Goal: Task Accomplishment & Management: Manage account settings

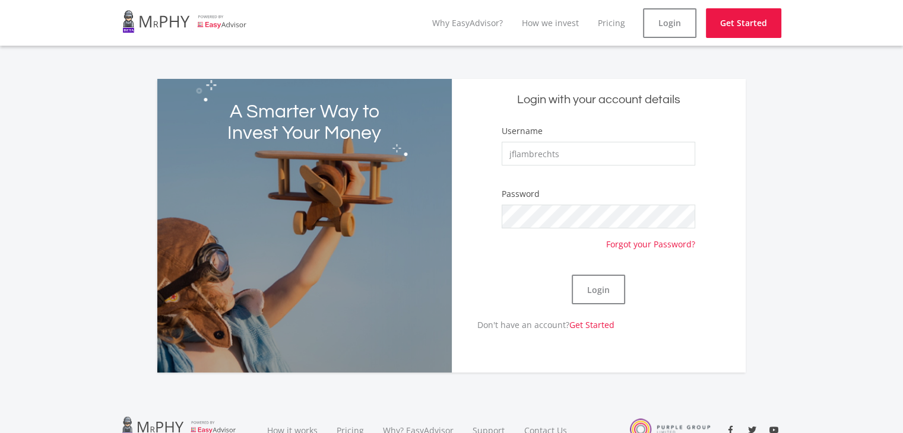
click at [593, 290] on button "Login" at bounding box center [598, 290] width 53 height 30
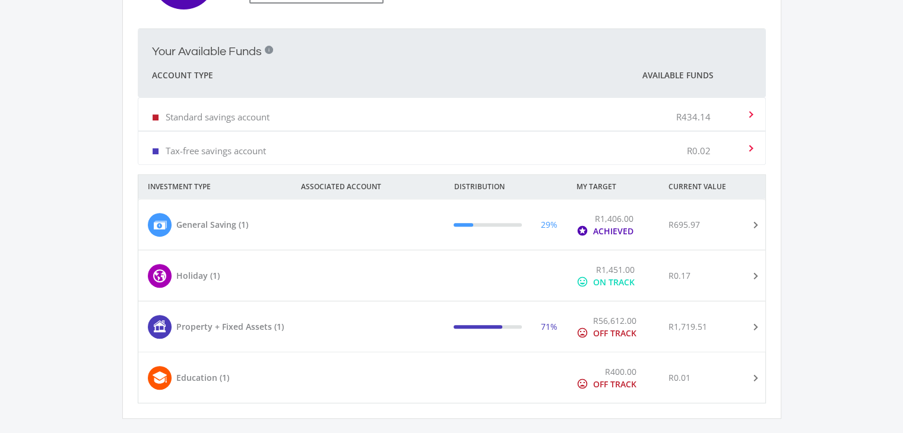
scroll to position [475, 0]
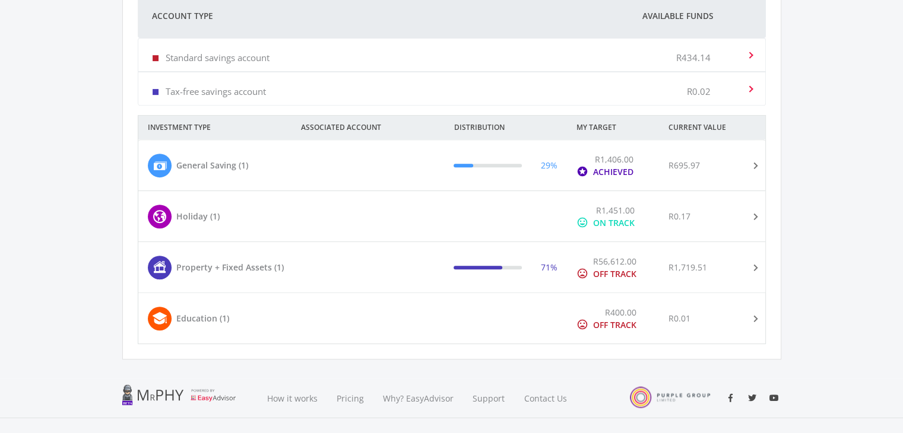
click at [360, 276] on div at bounding box center [383, 267] width 122 height 25
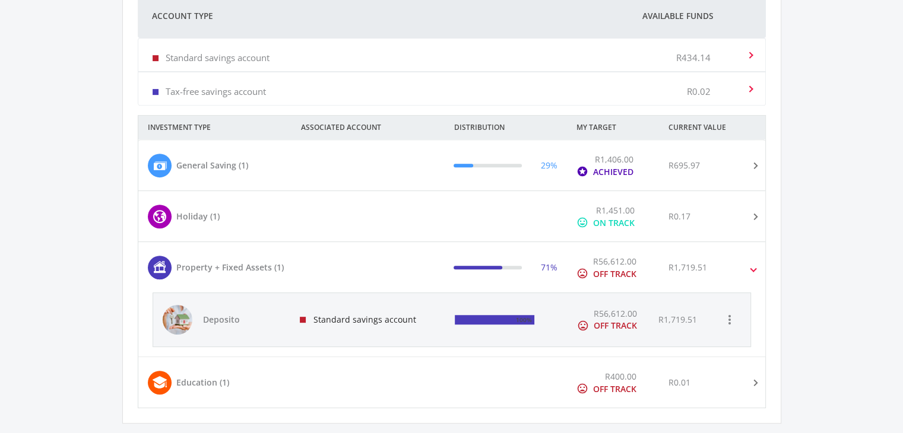
click at [348, 317] on div "Standard savings account" at bounding box center [368, 319] width 156 height 53
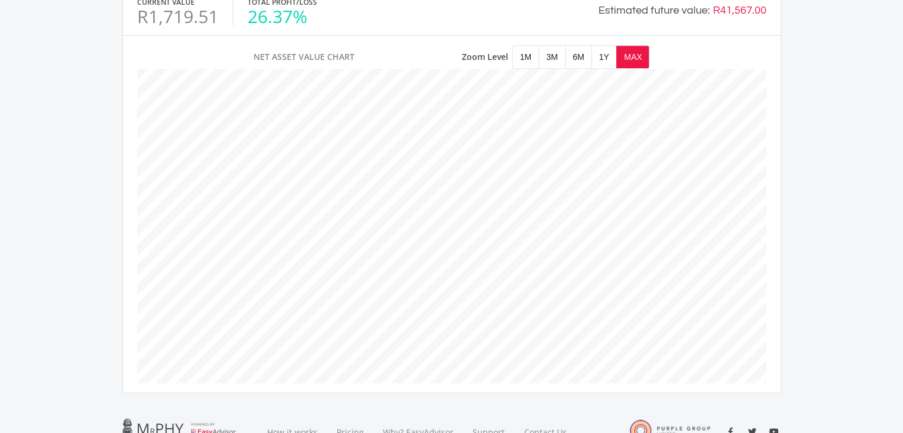
scroll to position [534, 0]
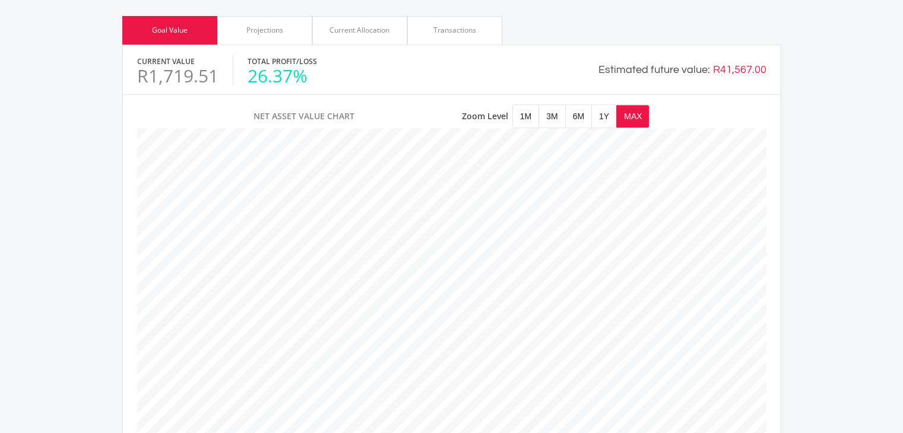
click at [279, 34] on div "Projections" at bounding box center [264, 30] width 37 height 11
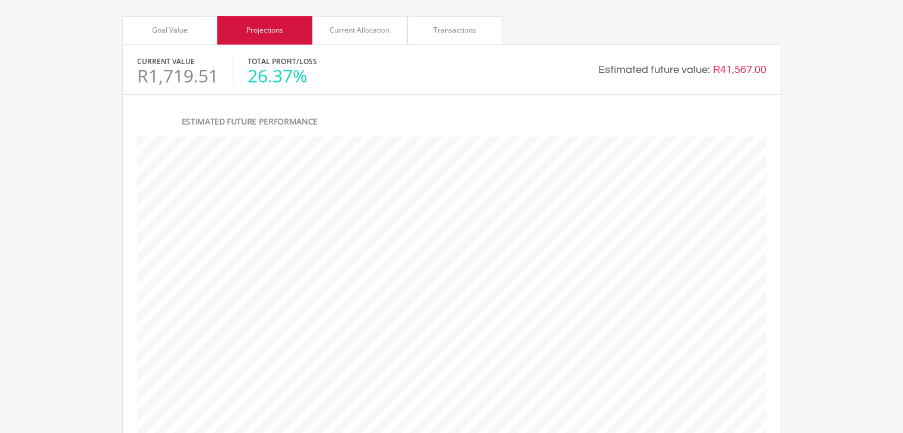
scroll to position [428, 658]
click at [349, 37] on div "Current Allocation" at bounding box center [359, 30] width 95 height 29
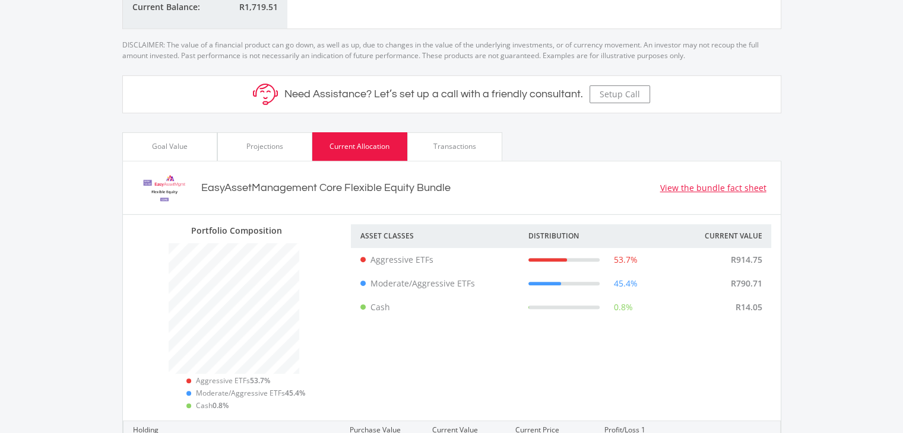
scroll to position [416, 0]
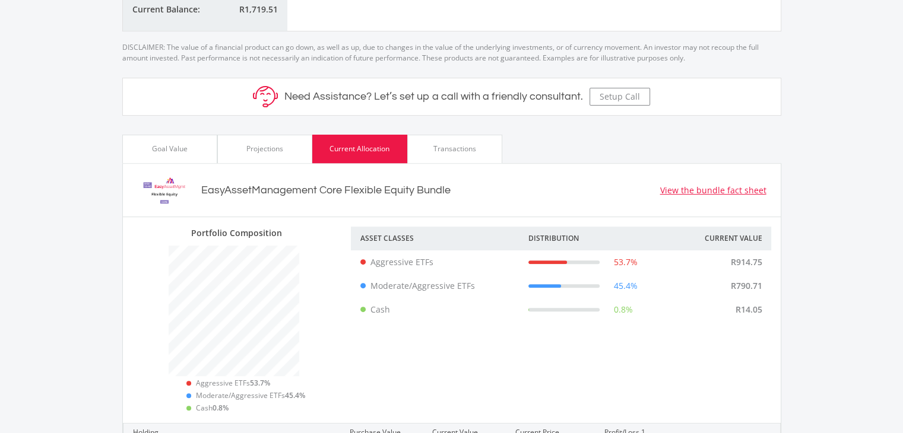
click at [447, 159] on div "Transactions" at bounding box center [454, 149] width 95 height 29
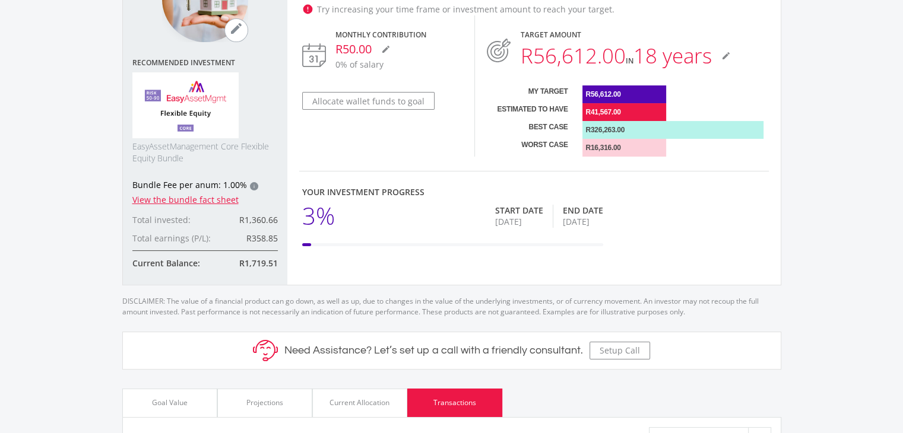
scroll to position [0, 0]
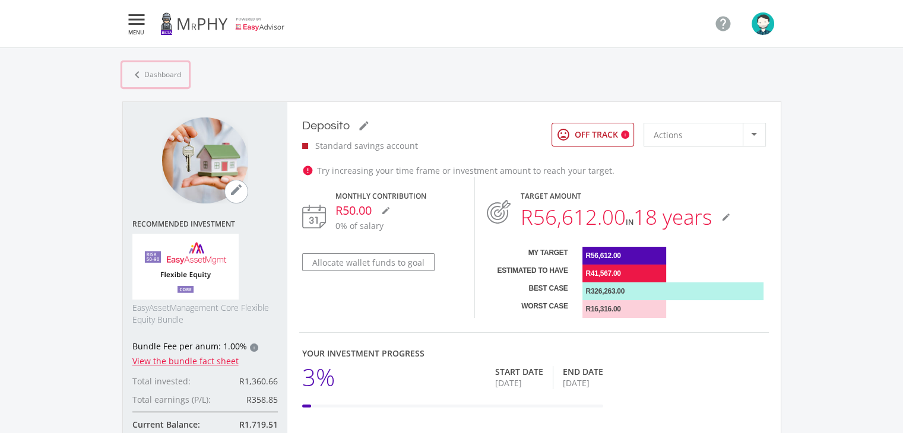
click at [150, 72] on link "chevron_left Dashboard" at bounding box center [155, 74] width 67 height 25
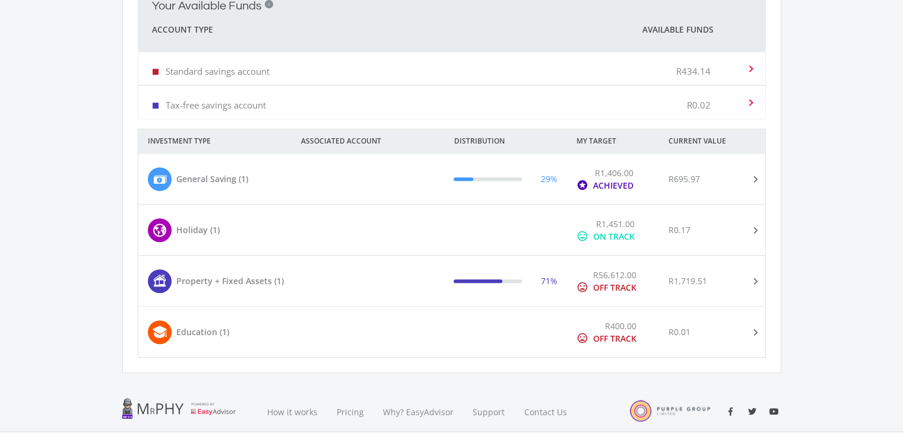
scroll to position [495, 0]
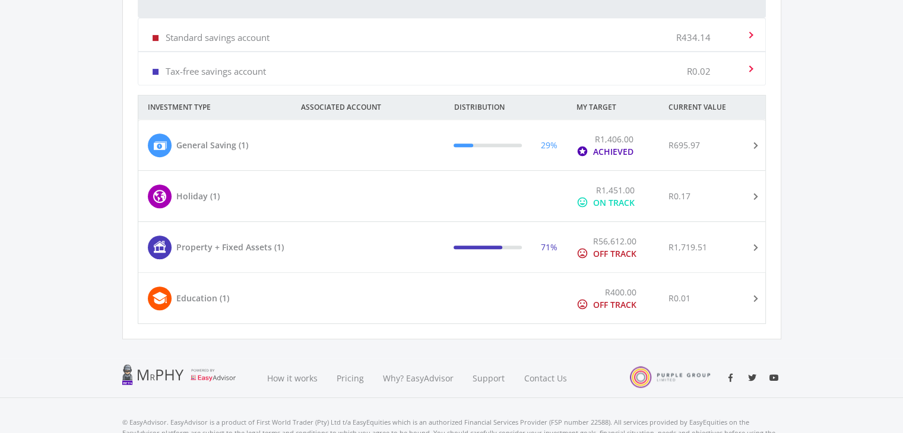
click at [366, 208] on mat-expansion-panel-header "Holiday (1) R1,451.00 mood ON TRACK R0.17" at bounding box center [451, 196] width 627 height 50
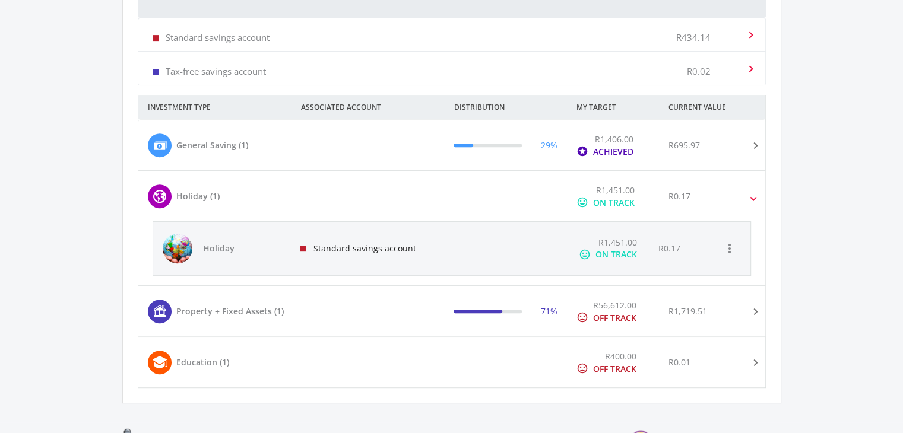
click at [365, 260] on div "Standard savings account" at bounding box center [368, 248] width 156 height 53
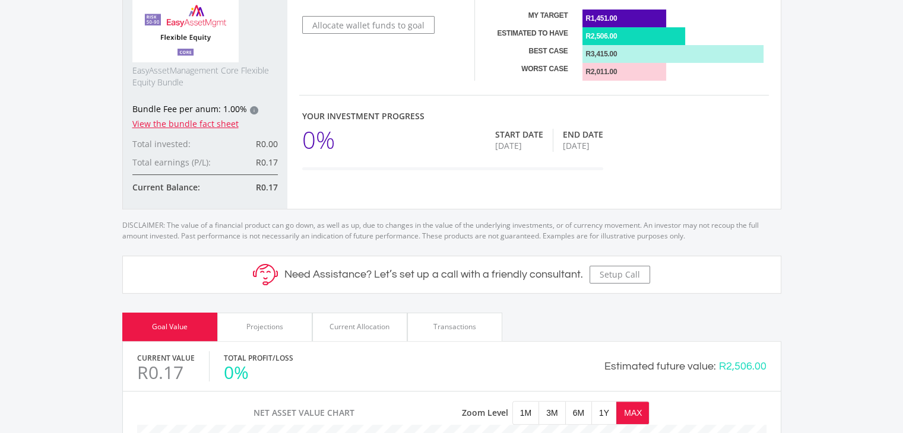
click at [445, 333] on div "Transactions" at bounding box center [454, 327] width 95 height 29
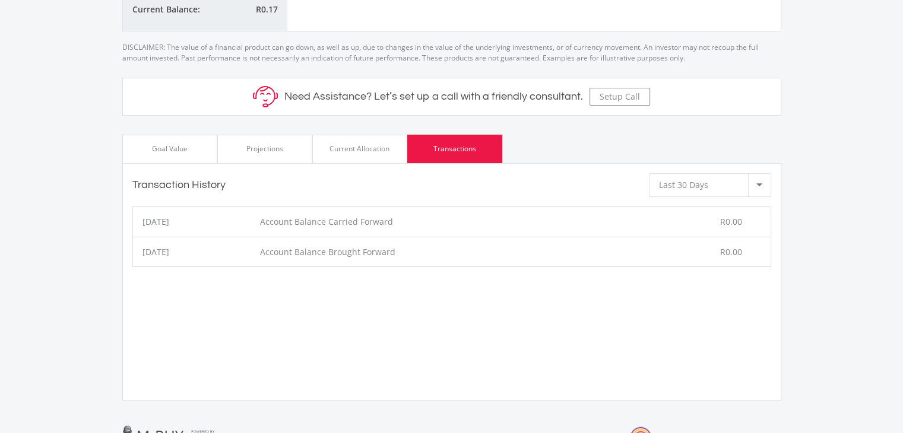
click at [347, 164] on div "Transaction History Last 30 Days Timeframe" at bounding box center [452, 185] width 658 height 43
click at [347, 162] on div "Current Allocation" at bounding box center [359, 149] width 95 height 29
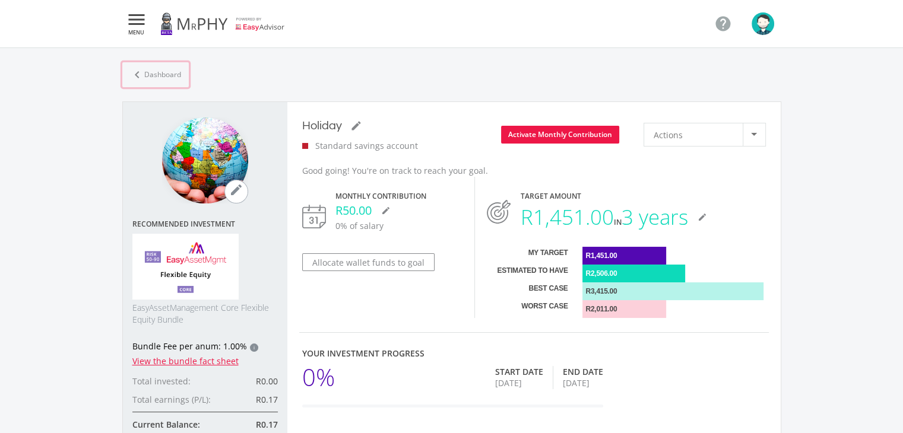
click at [163, 77] on link "chevron_left Dashboard" at bounding box center [155, 74] width 67 height 25
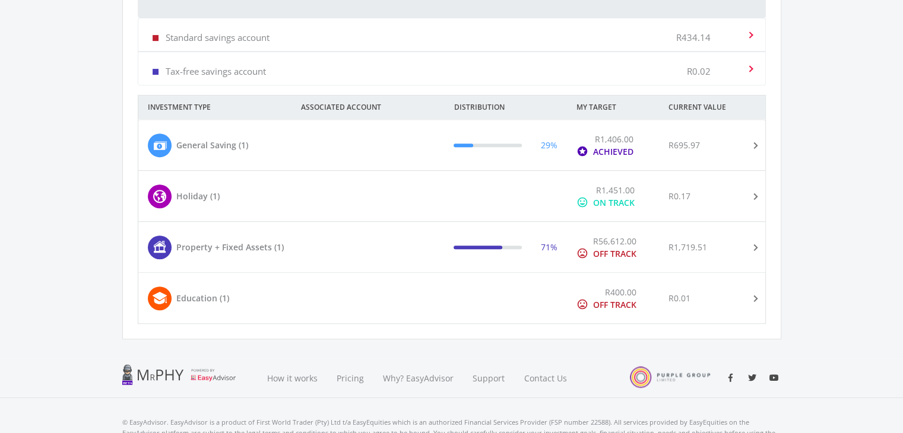
click at [315, 298] on div "Education (1)" at bounding box center [230, 298] width 184 height 25
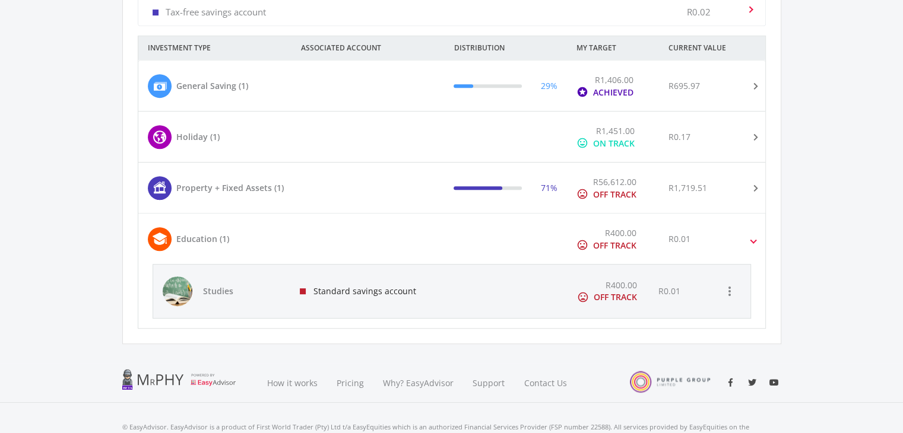
click at [385, 91] on div at bounding box center [383, 86] width 122 height 25
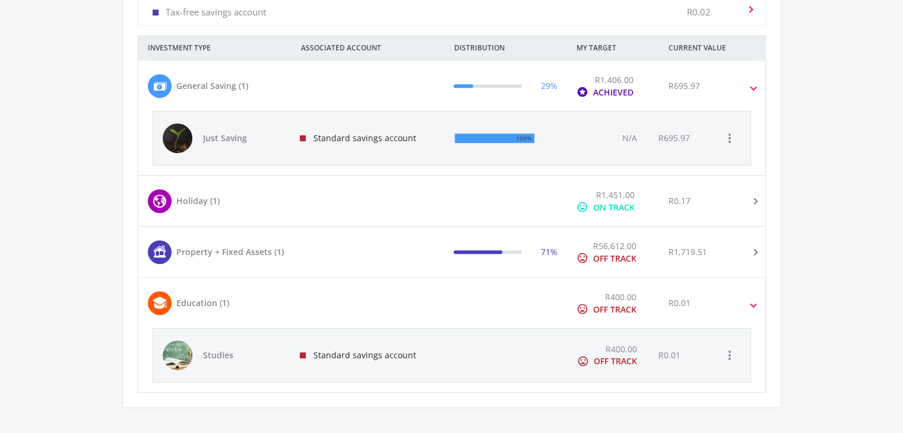
click at [381, 119] on div "Standard savings account" at bounding box center [368, 138] width 156 height 53
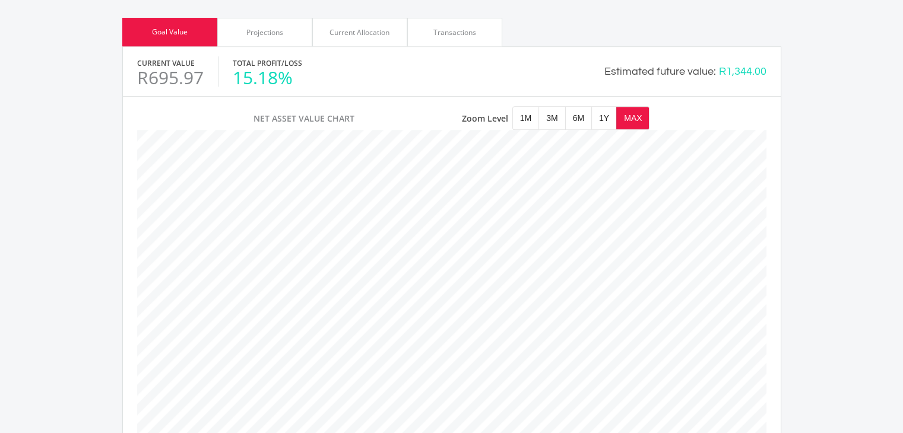
scroll to position [594, 0]
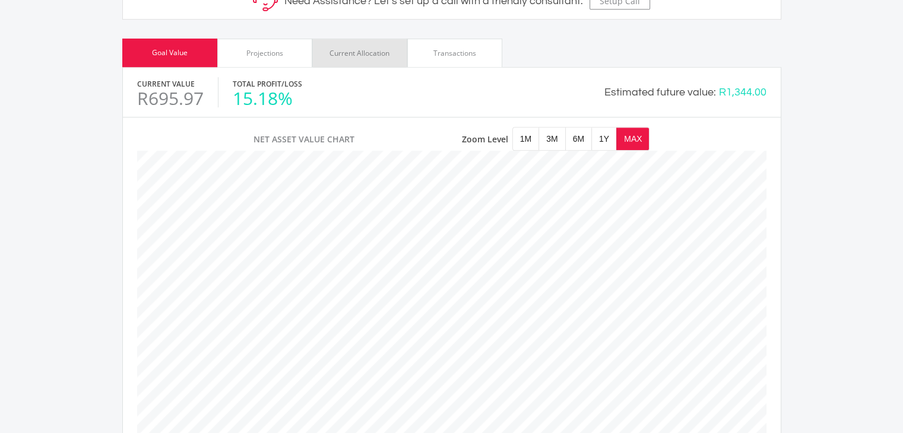
click at [361, 65] on div "Current Allocation" at bounding box center [359, 53] width 95 height 29
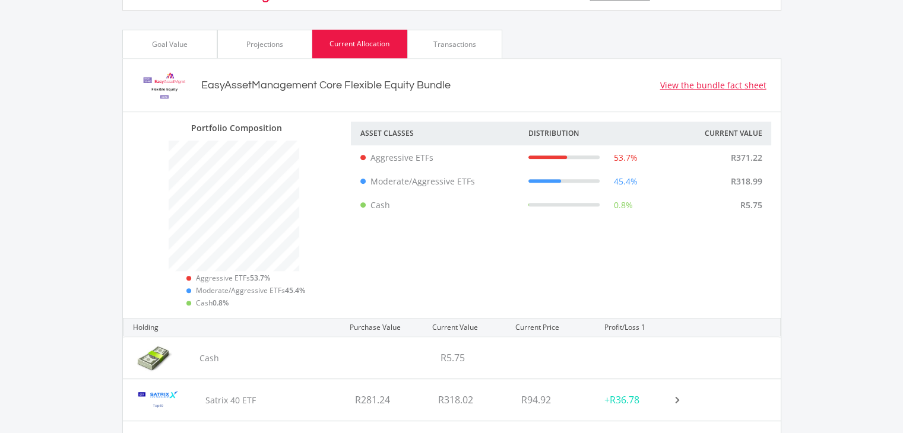
scroll to position [582, 0]
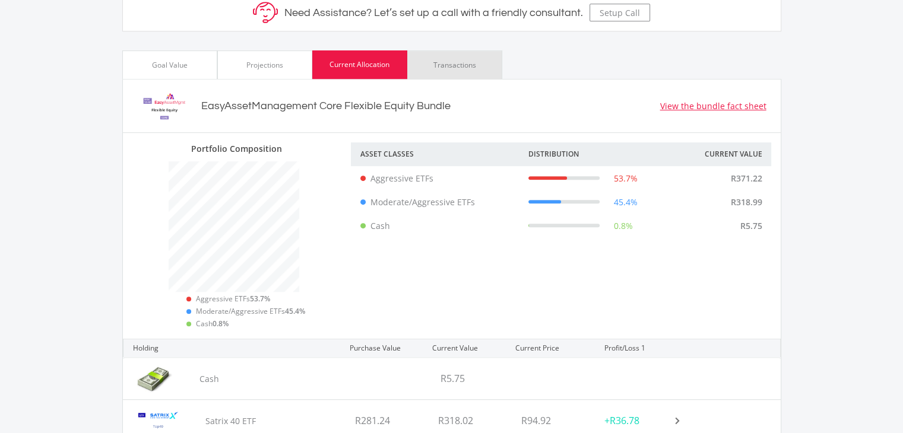
click at [439, 55] on div "Transactions" at bounding box center [454, 64] width 95 height 29
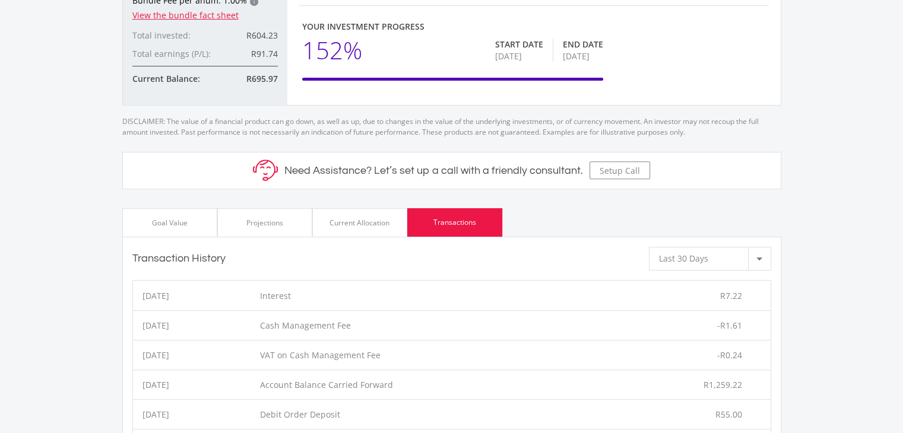
scroll to position [344, 0]
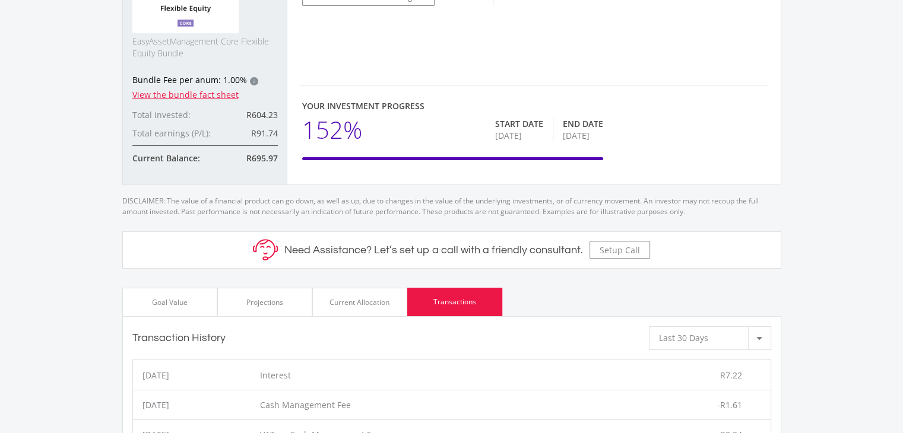
click at [171, 302] on div "Goal Value" at bounding box center [170, 303] width 36 height 11
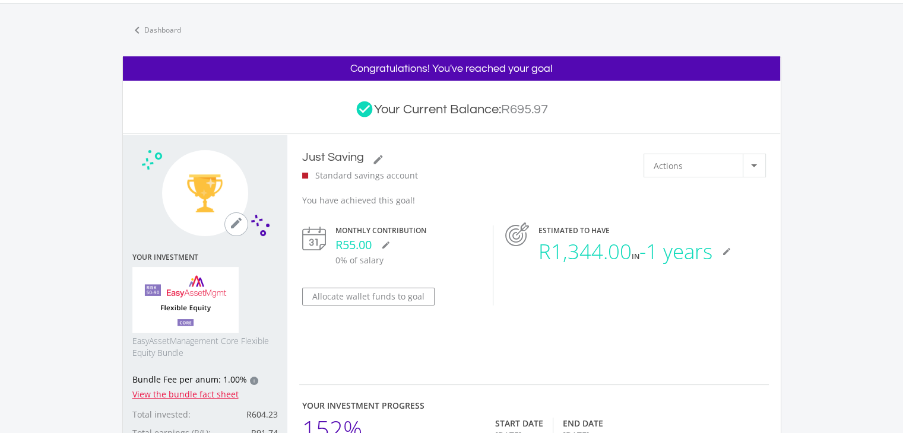
scroll to position [0, 0]
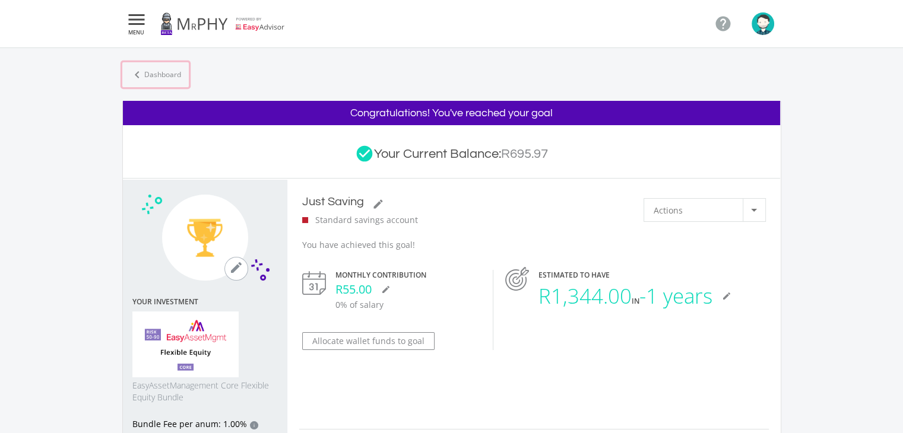
click at [163, 77] on link "chevron_left Dashboard" at bounding box center [155, 74] width 67 height 25
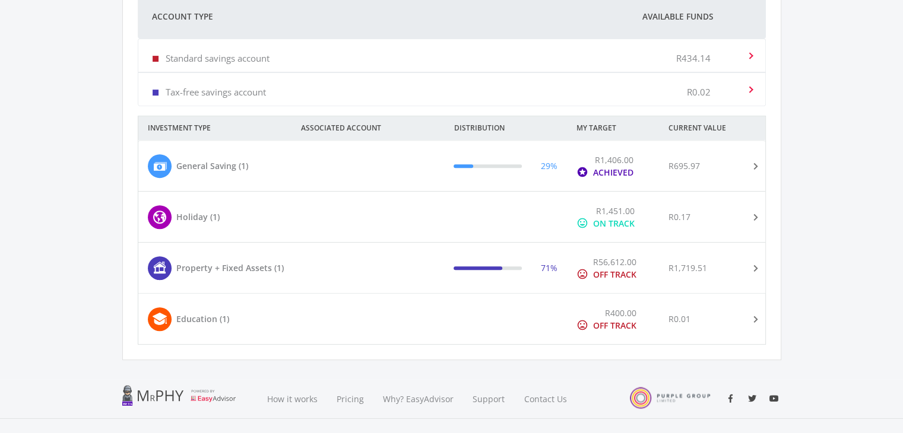
scroll to position [495, 0]
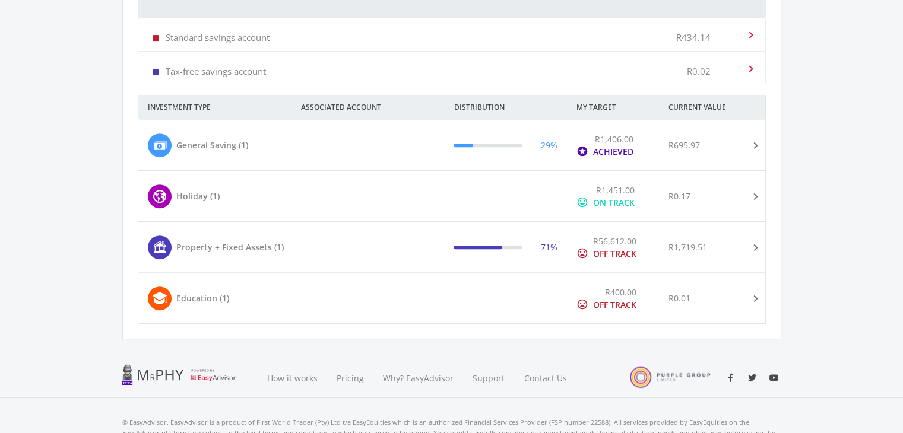
click at [386, 206] on div at bounding box center [383, 196] width 122 height 25
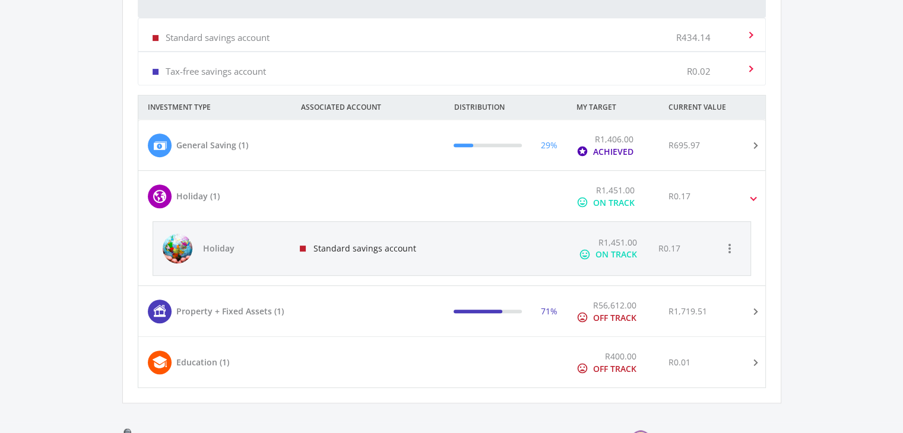
click at [371, 252] on div "Standard savings account" at bounding box center [368, 248] width 156 height 53
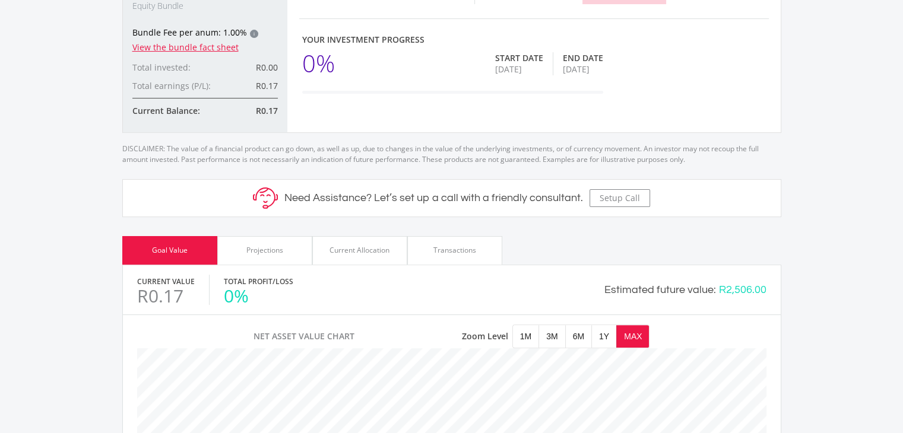
scroll to position [297, 0]
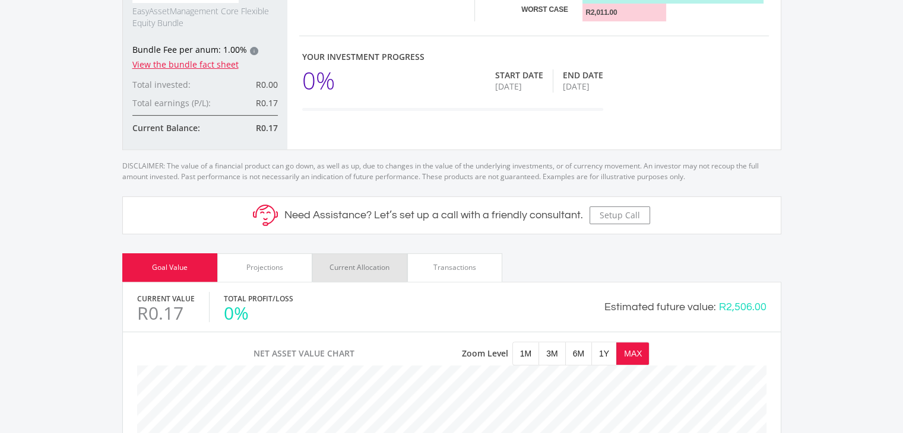
click at [348, 275] on div "Current Allocation" at bounding box center [359, 268] width 95 height 29
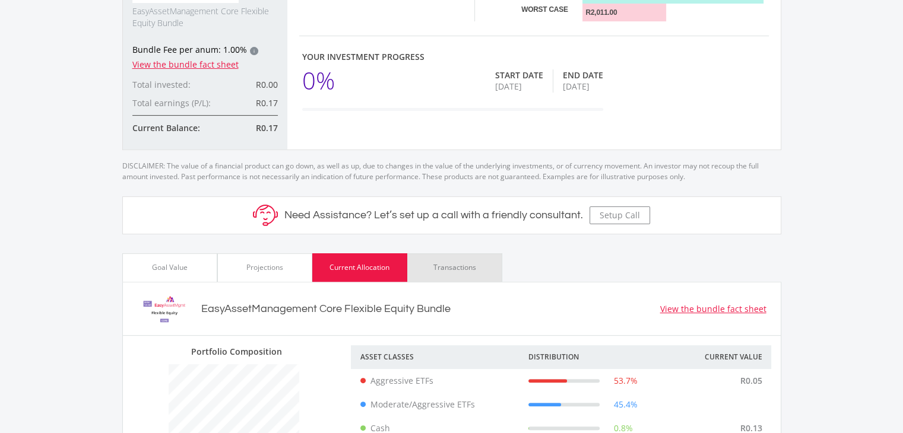
click at [458, 274] on div "Transactions" at bounding box center [454, 268] width 95 height 29
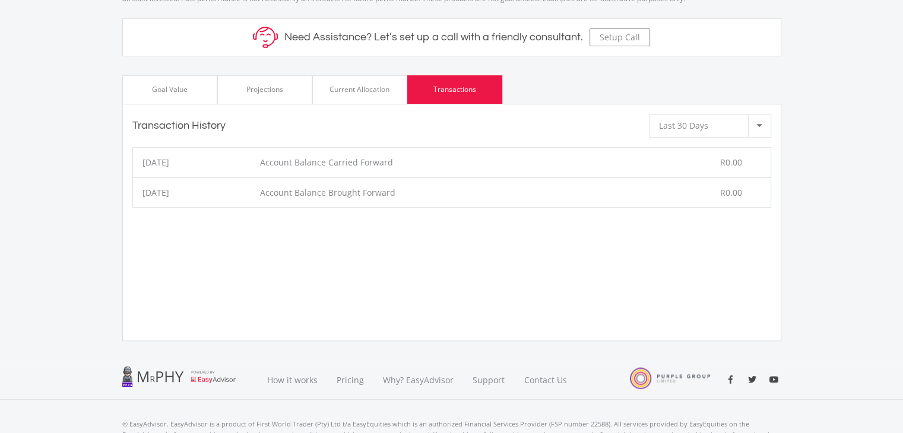
click at [261, 95] on div "Projections" at bounding box center [264, 89] width 95 height 29
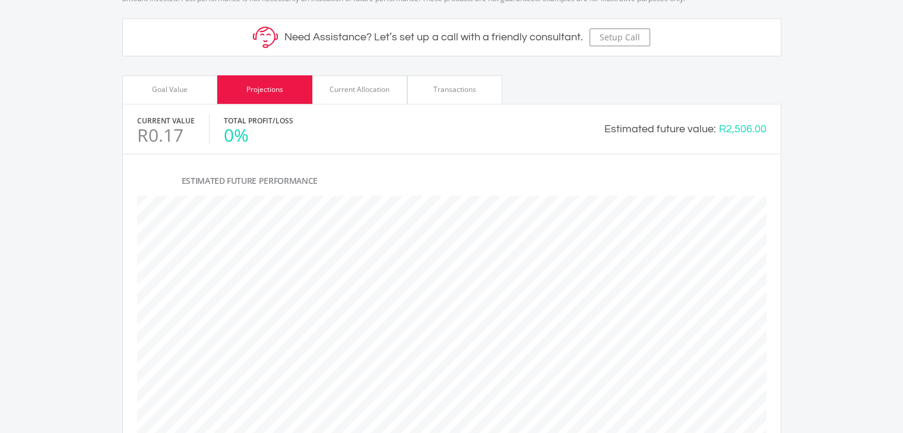
click at [183, 98] on div "Goal Value" at bounding box center [169, 89] width 95 height 29
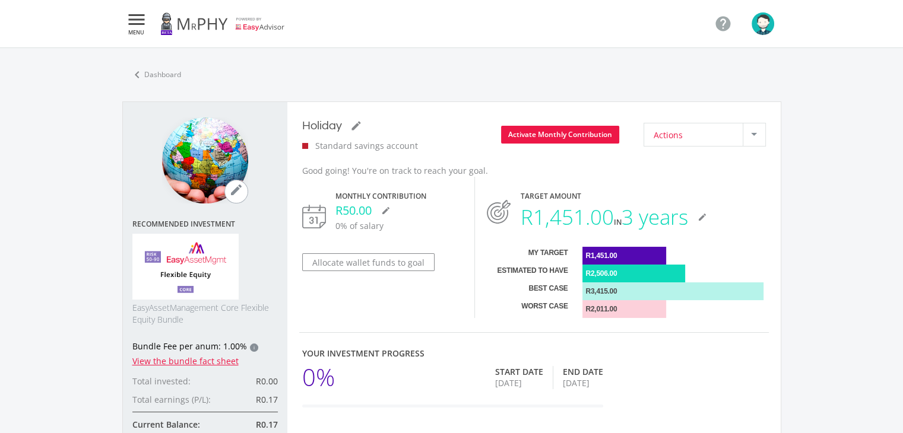
click at [743, 141] on div at bounding box center [754, 135] width 23 height 23
click at [691, 100] on div at bounding box center [451, 216] width 903 height 433
click at [362, 265] on button "Allocate wallet funds to goal" at bounding box center [368, 263] width 132 height 18
